Goal: Transaction & Acquisition: Purchase product/service

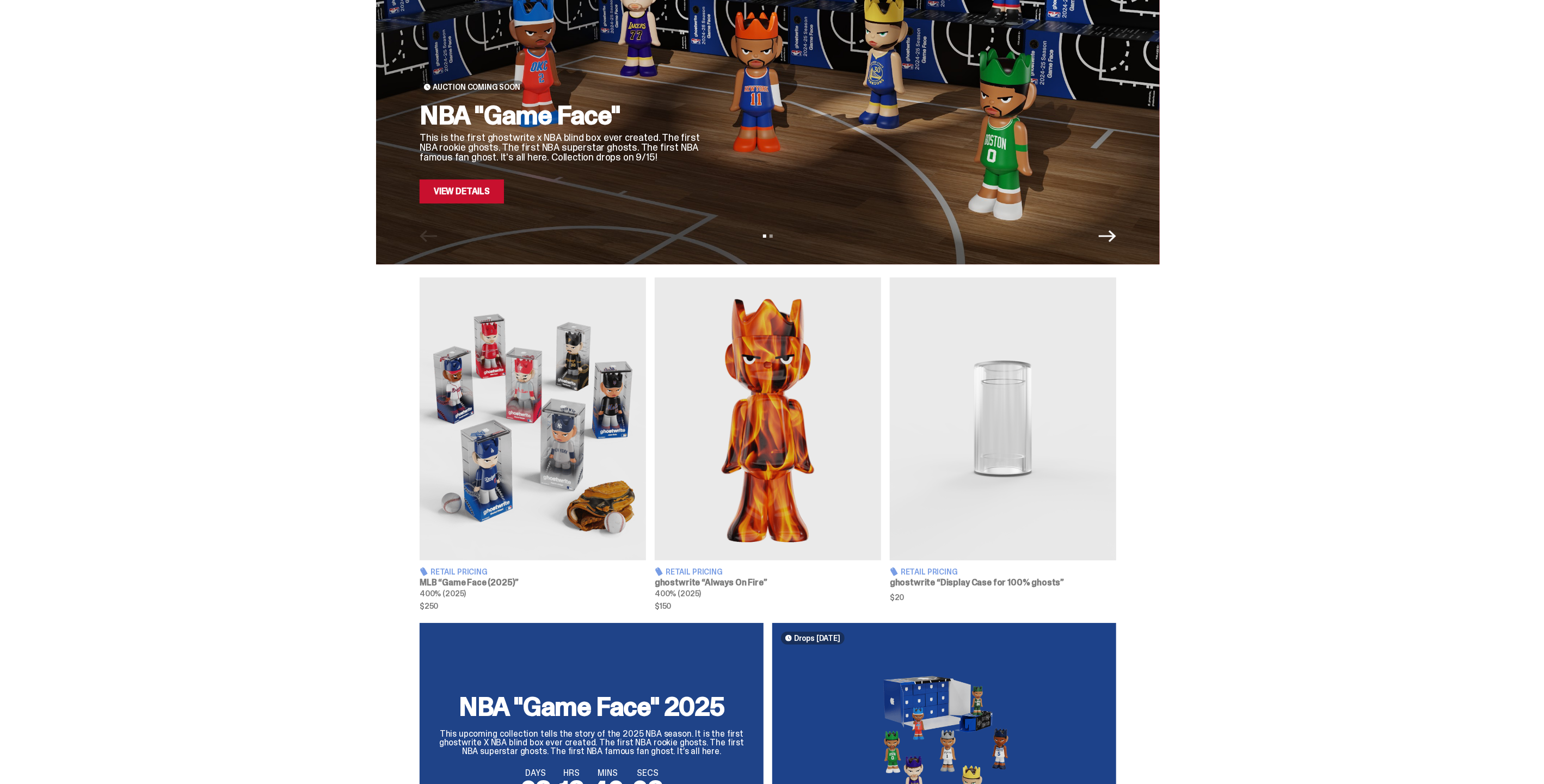
scroll to position [181, 0]
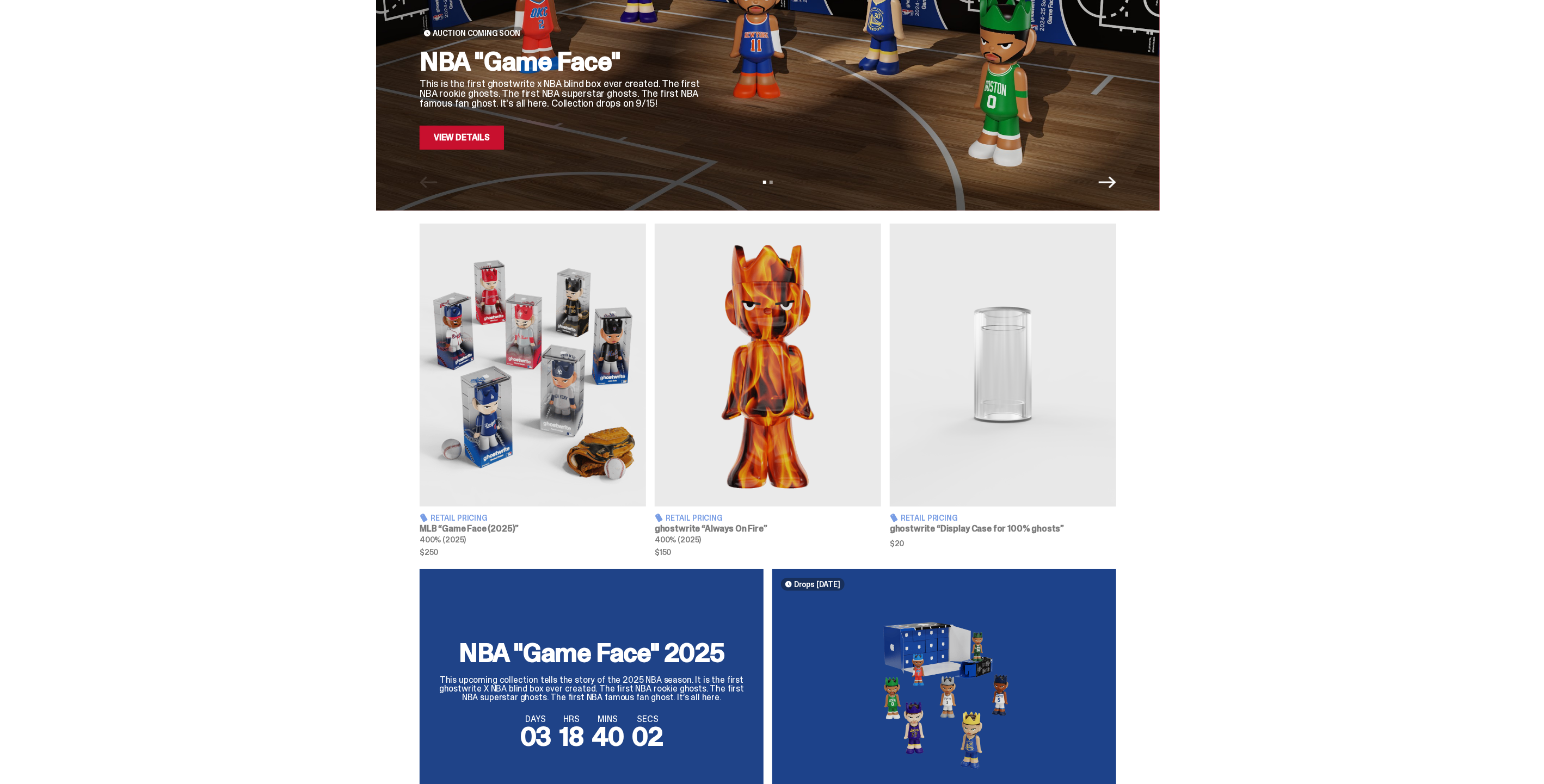
click at [506, 406] on img at bounding box center [533, 365] width 226 height 283
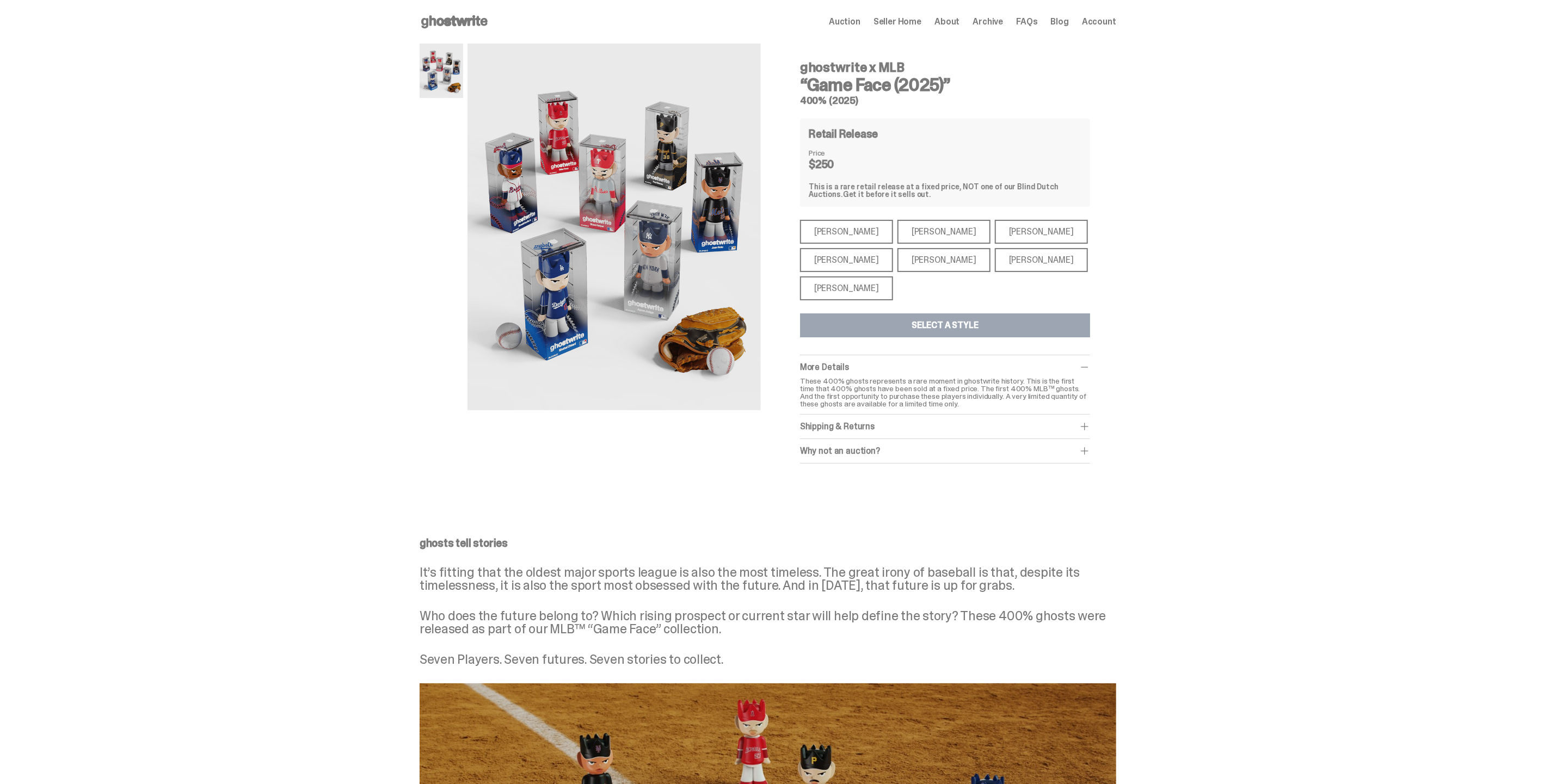
click at [856, 231] on div "[PERSON_NAME]" at bounding box center [847, 232] width 94 height 24
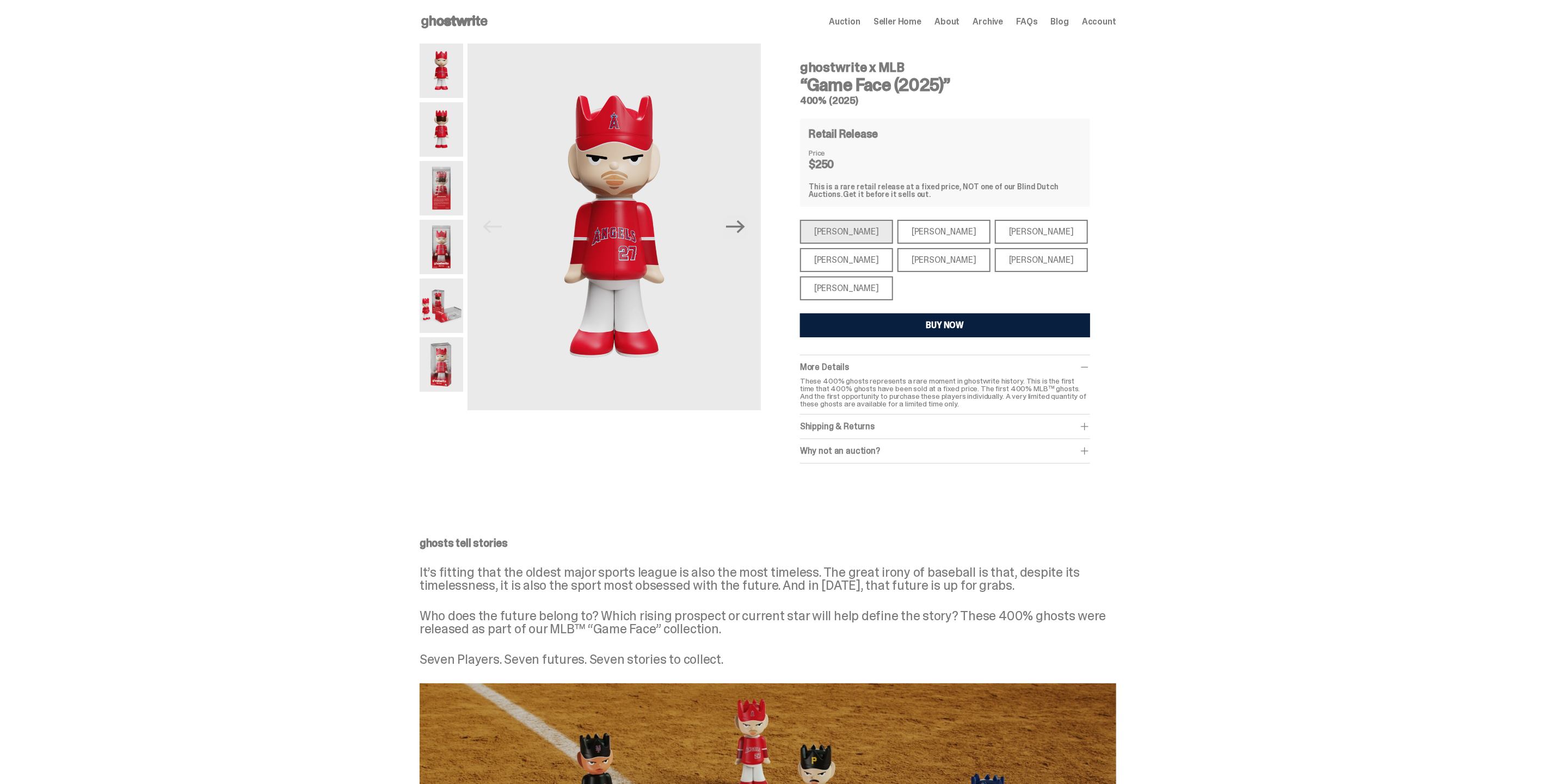
click at [906, 231] on div "[PERSON_NAME]" at bounding box center [944, 232] width 94 height 24
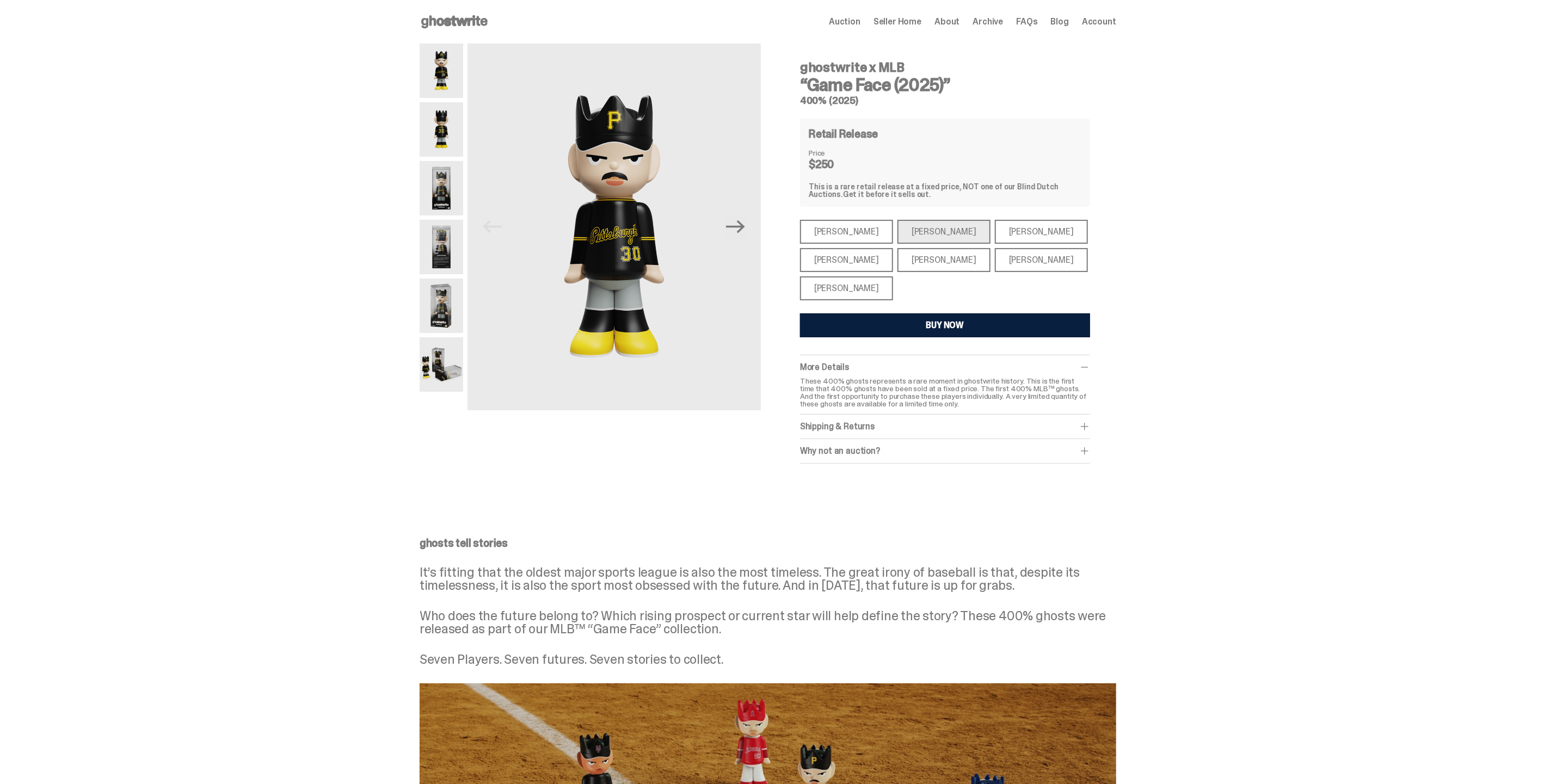
click at [823, 226] on div "[PERSON_NAME]" at bounding box center [847, 232] width 94 height 24
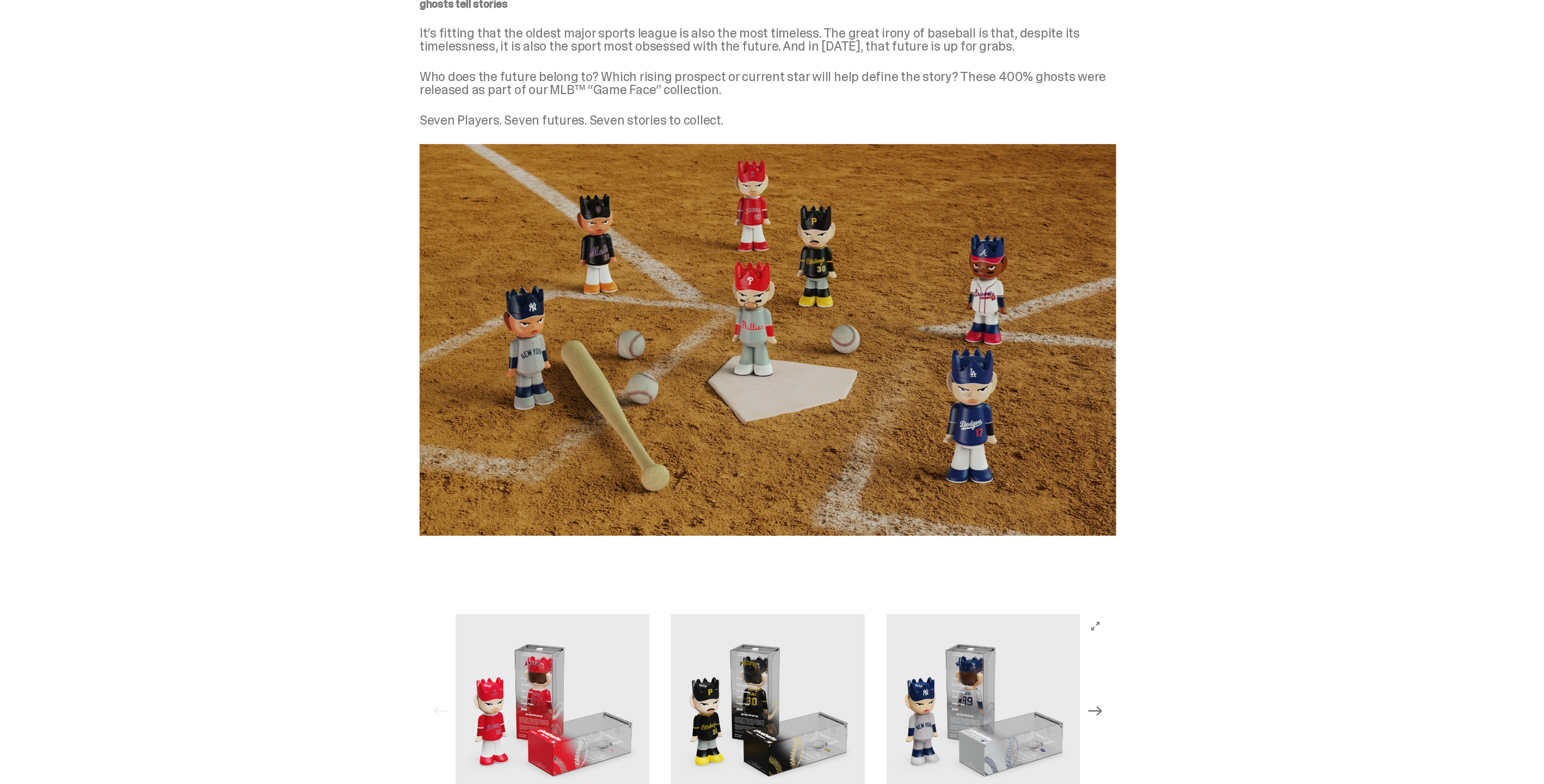
scroll to position [846, 0]
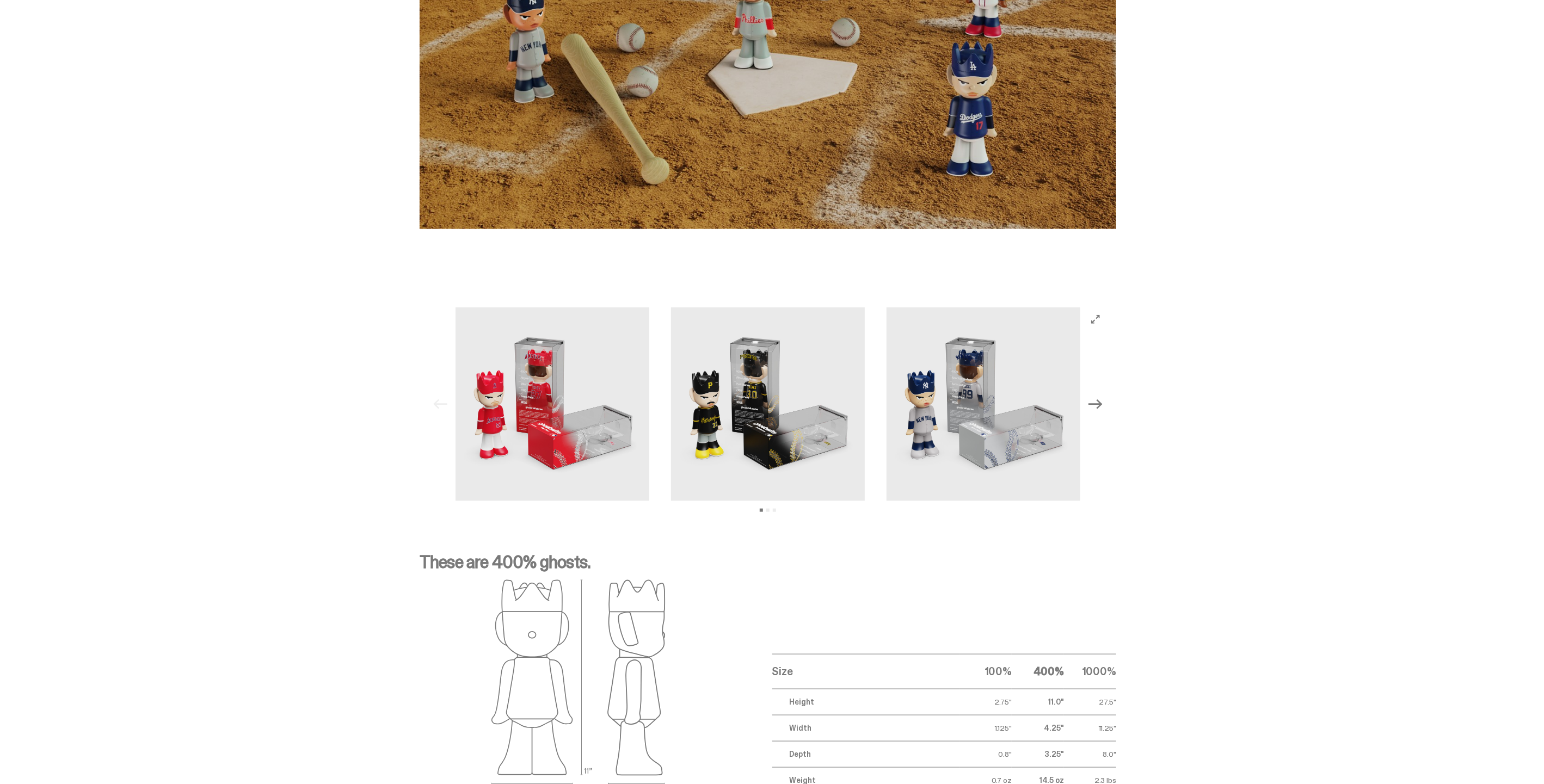
click at [1094, 401] on icon "Next" at bounding box center [1096, 404] width 15 height 10
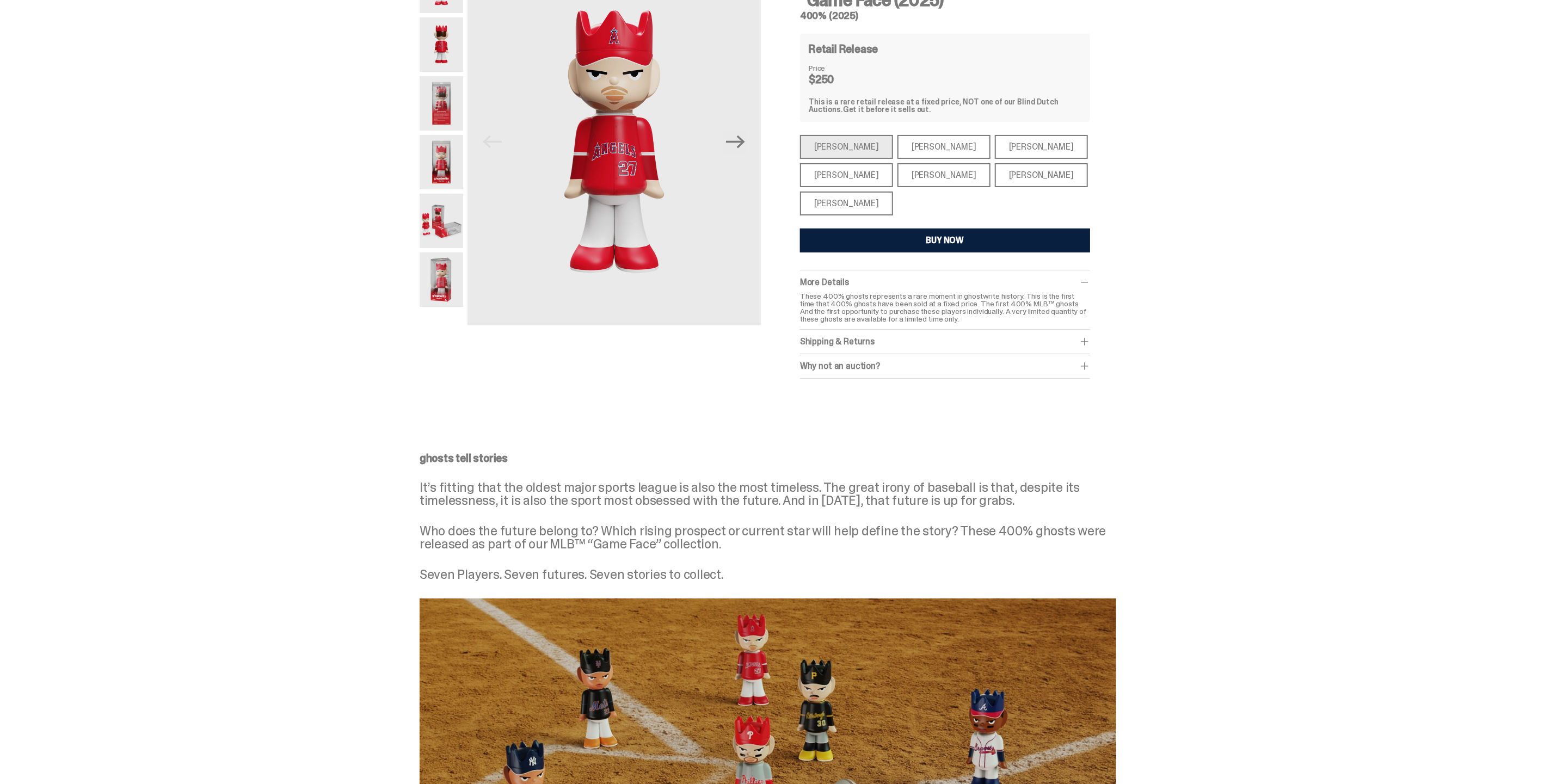
scroll to position [0, 0]
